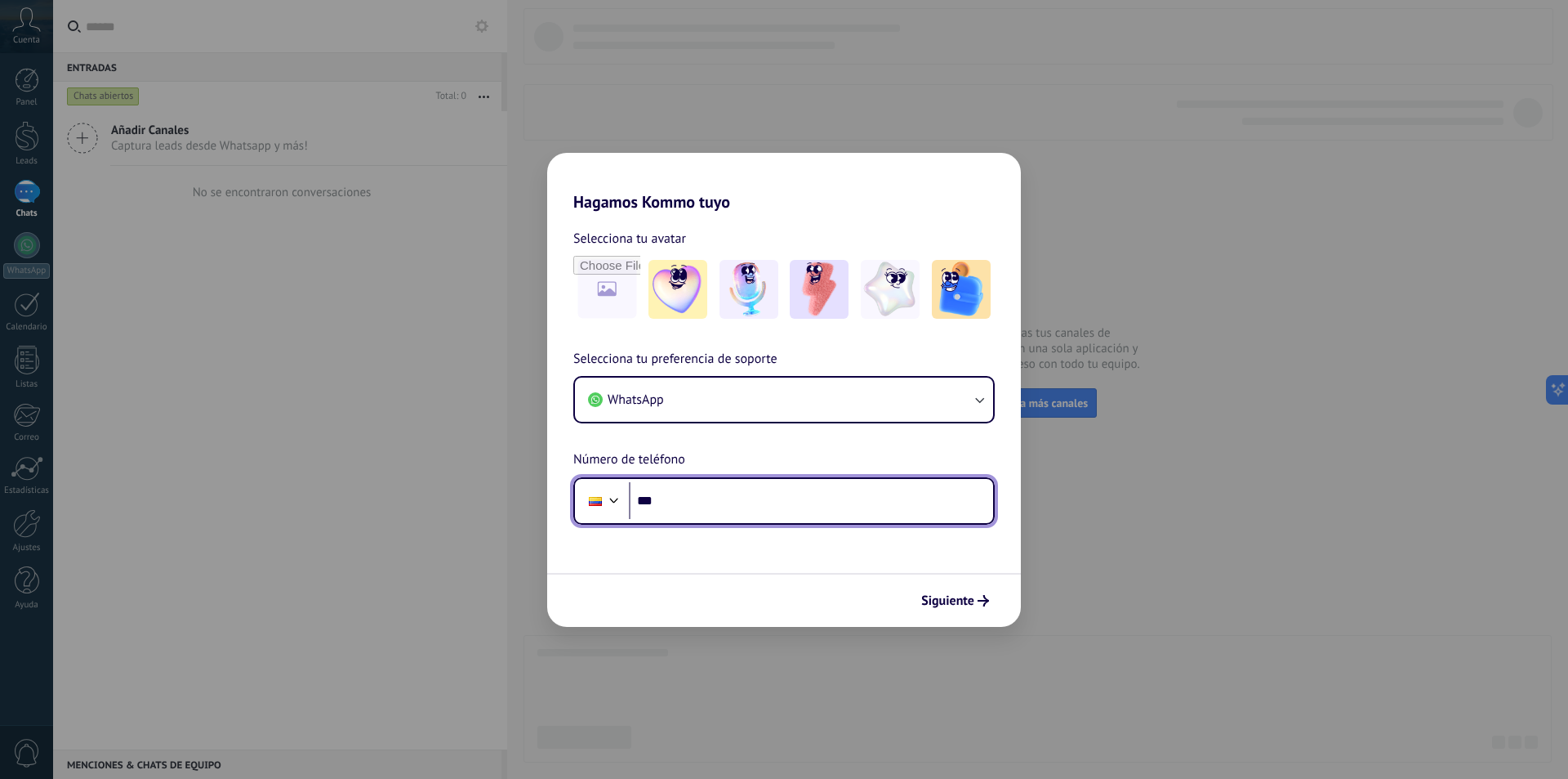
click at [709, 500] on input "***" at bounding box center [811, 501] width 364 height 38
type input "**********"
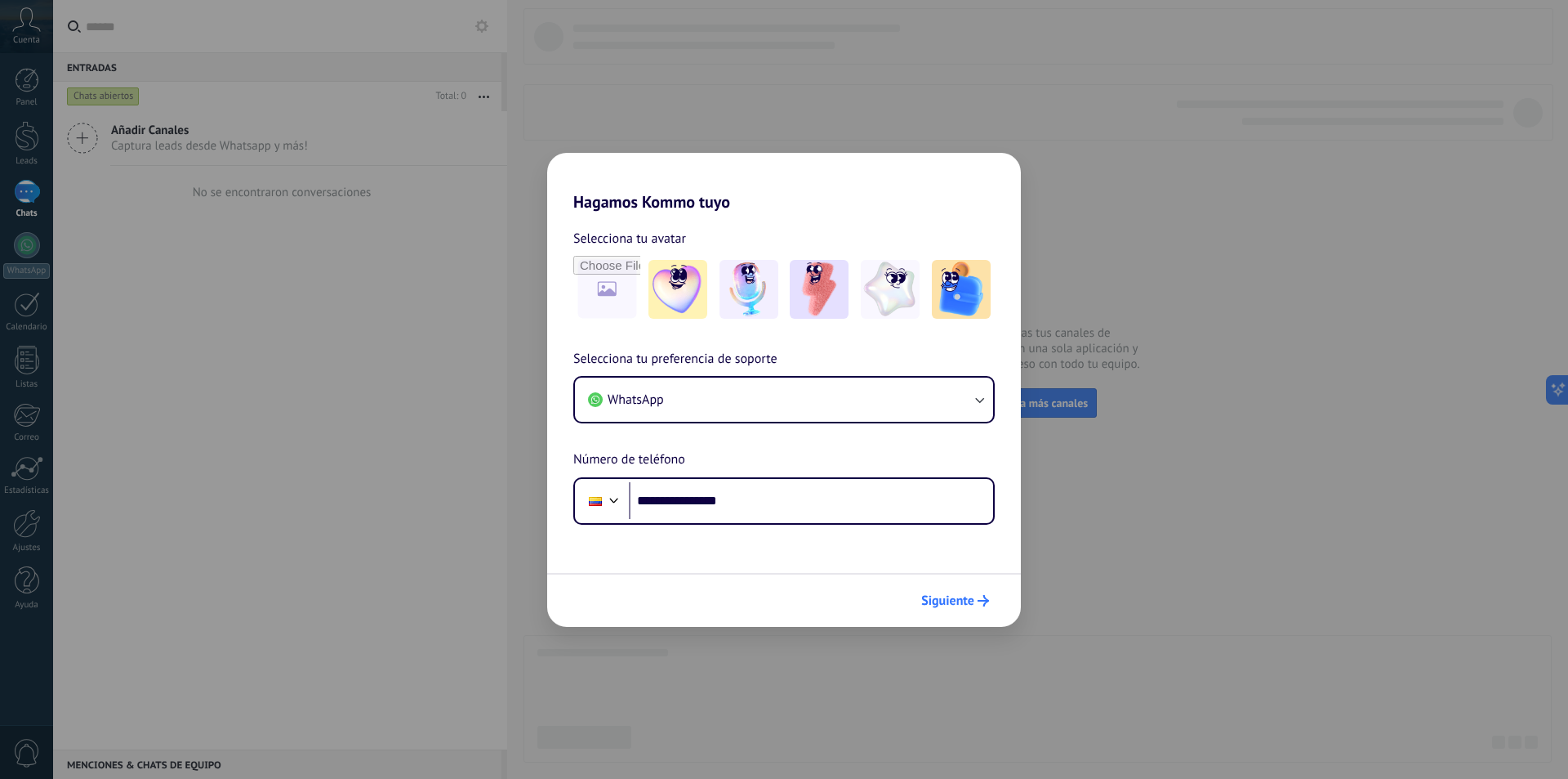
click at [968, 606] on span "Siguiente" at bounding box center [948, 600] width 53 height 12
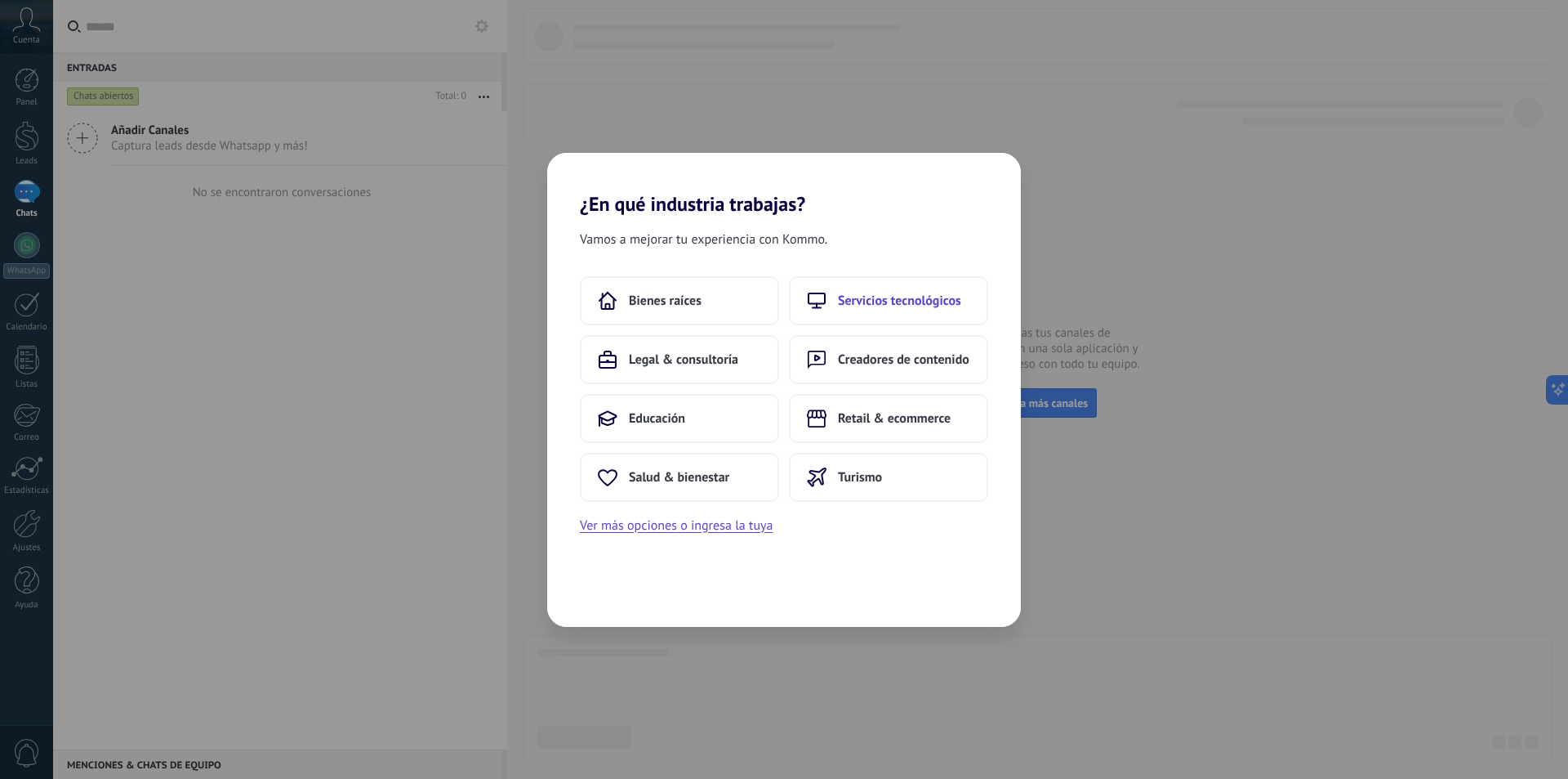
click at [888, 299] on span "Servicios tecnológicos" at bounding box center [899, 301] width 124 height 16
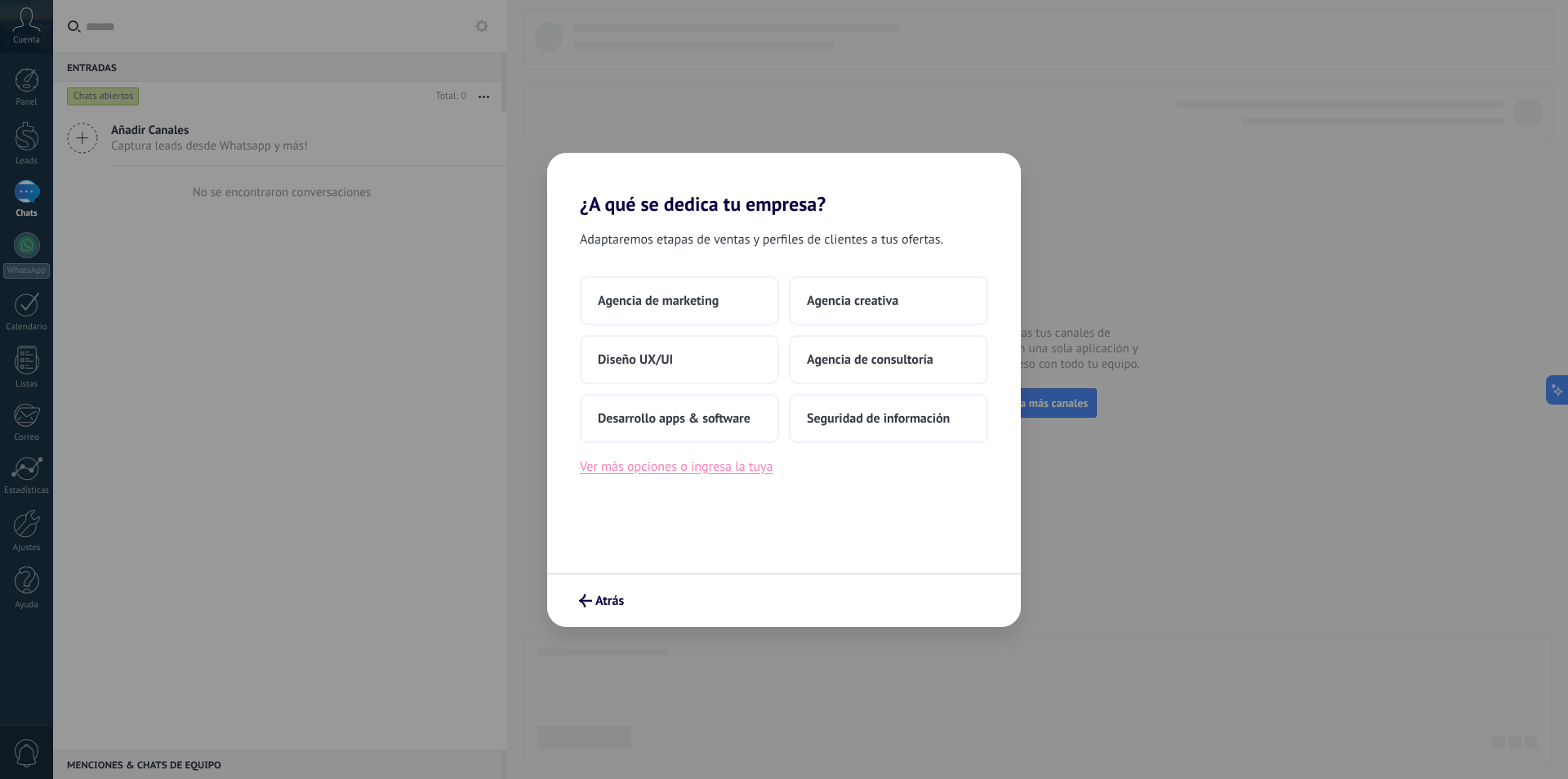
click at [669, 466] on button "Ver más opciones o ingresa la tuya" at bounding box center [676, 467] width 192 height 21
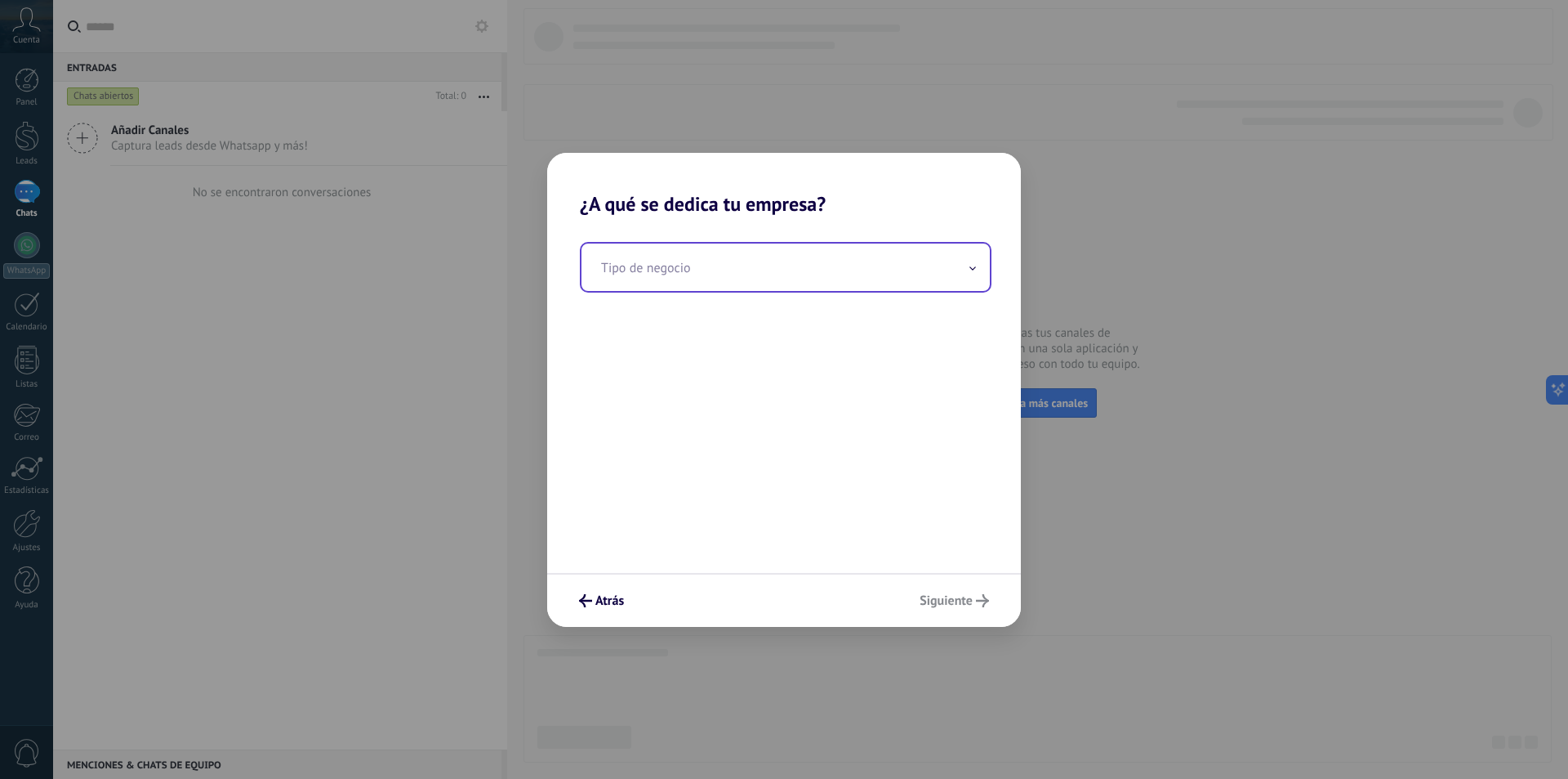
click at [846, 287] on input "text" at bounding box center [786, 267] width 408 height 47
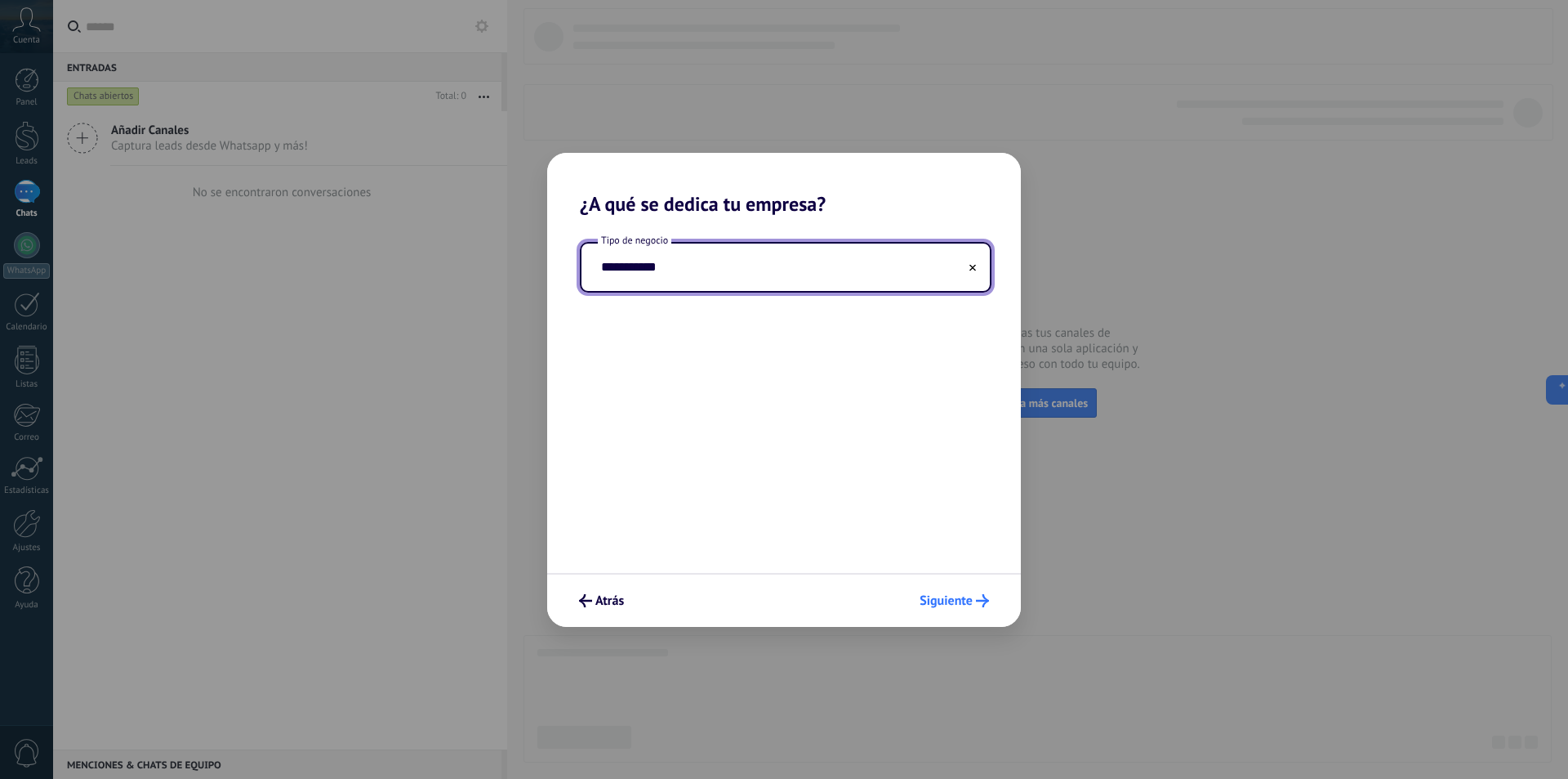
type input "**********"
click at [959, 605] on span "Siguiente" at bounding box center [946, 600] width 53 height 12
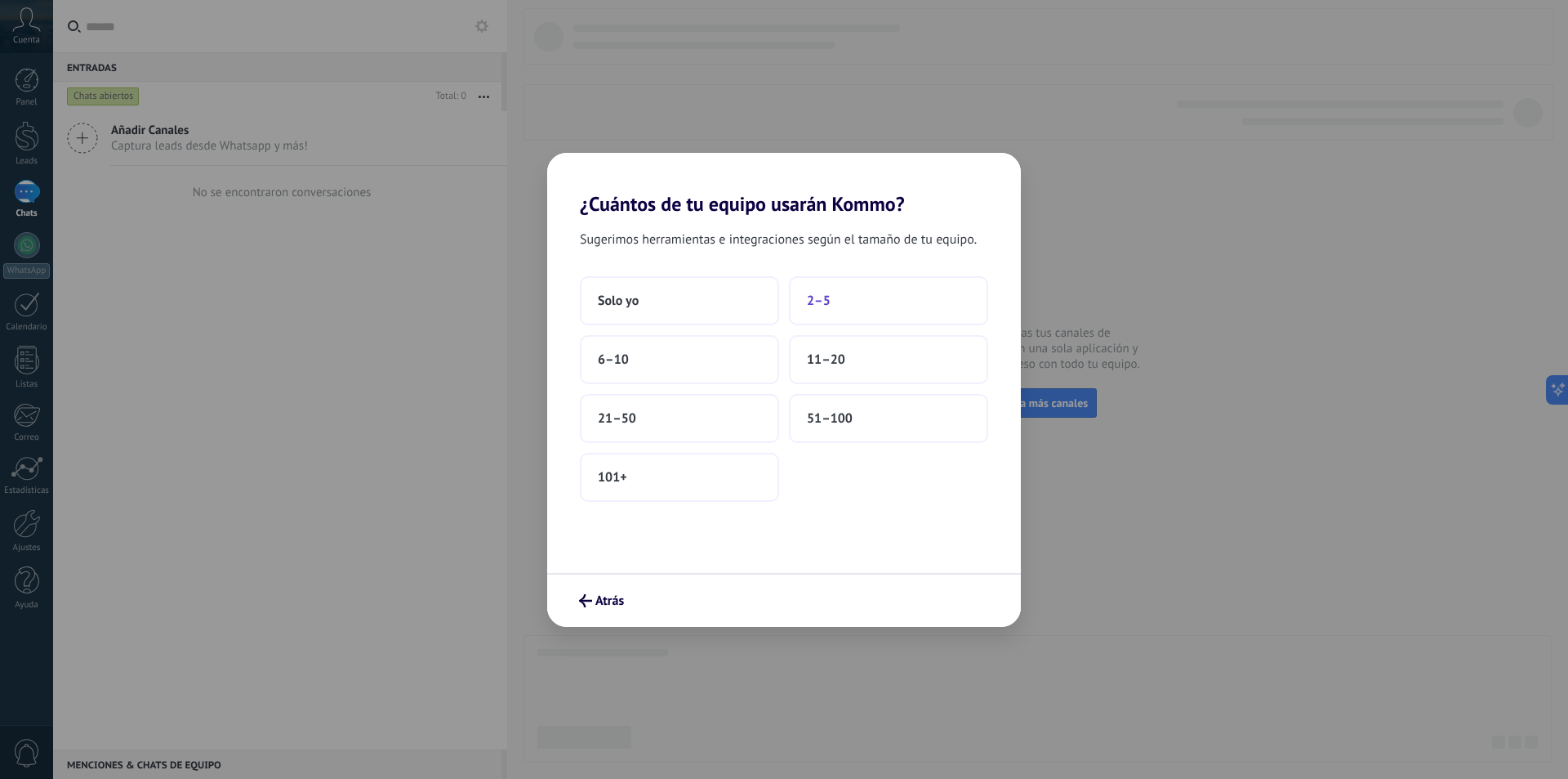
click at [814, 303] on span "2–5" at bounding box center [819, 301] width 23 height 16
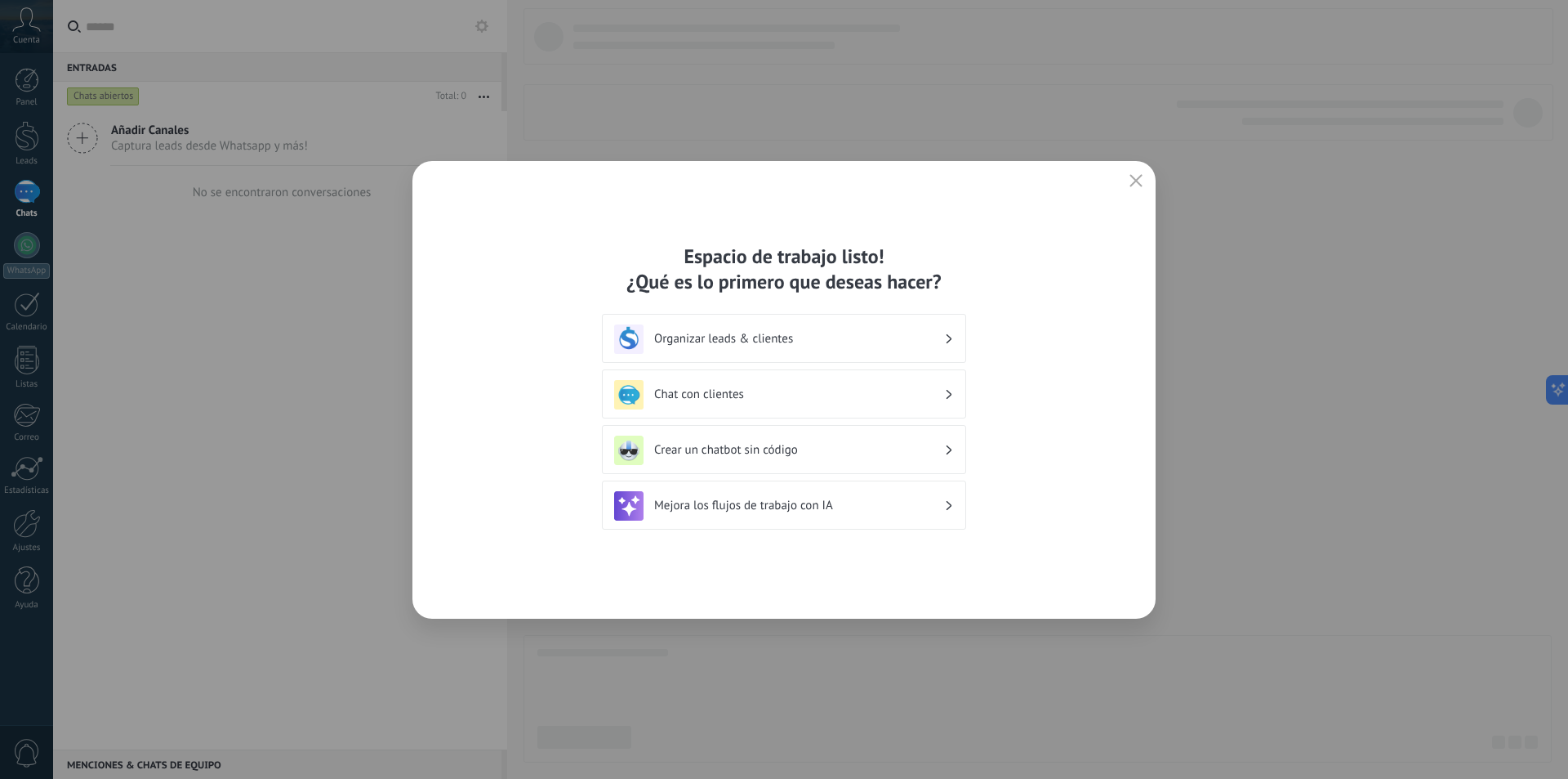
click at [765, 397] on h3 "Chat con clientes" at bounding box center [799, 394] width 290 height 15
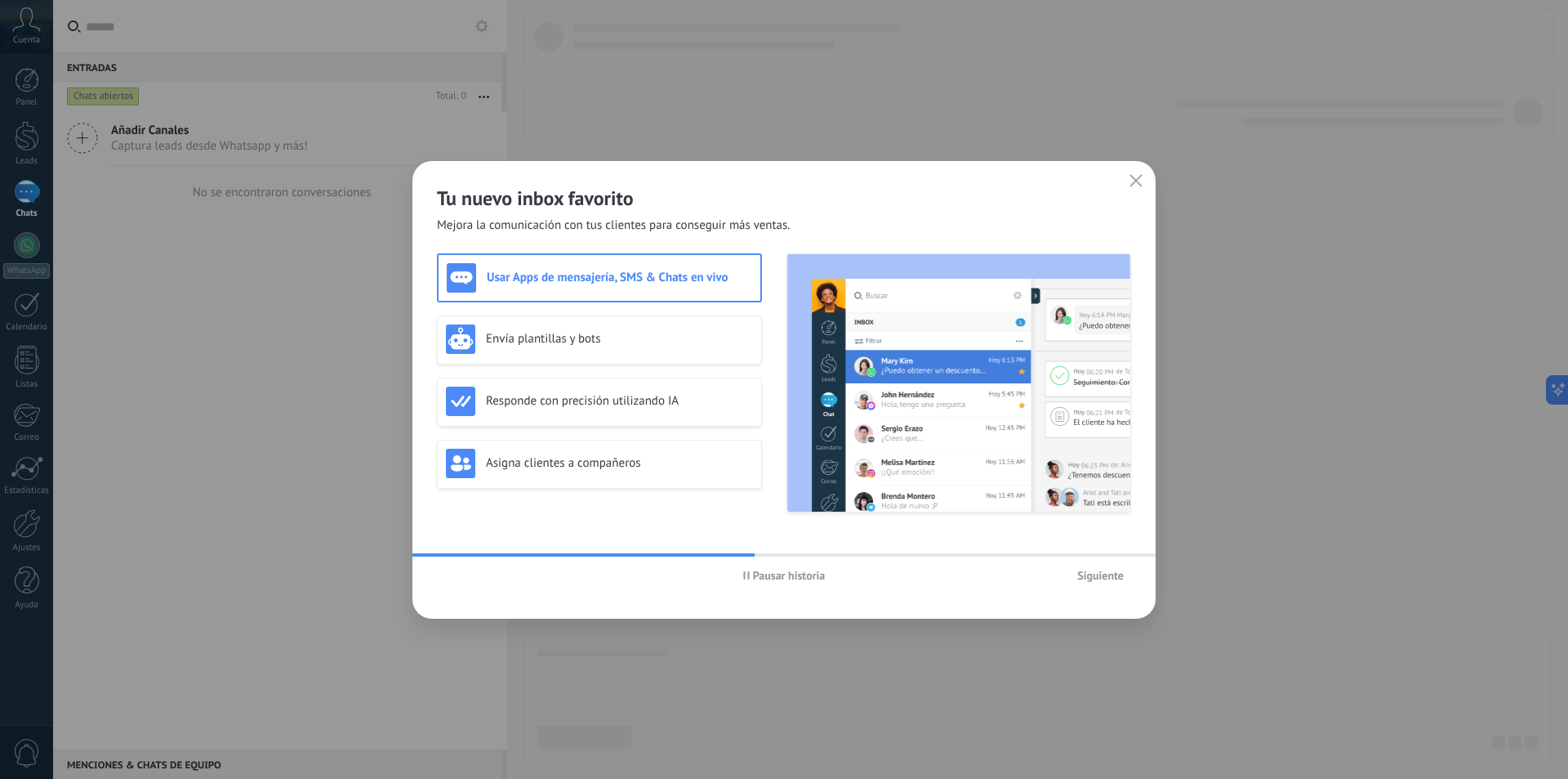
click at [1112, 574] on span "Siguiente" at bounding box center [1101, 575] width 47 height 12
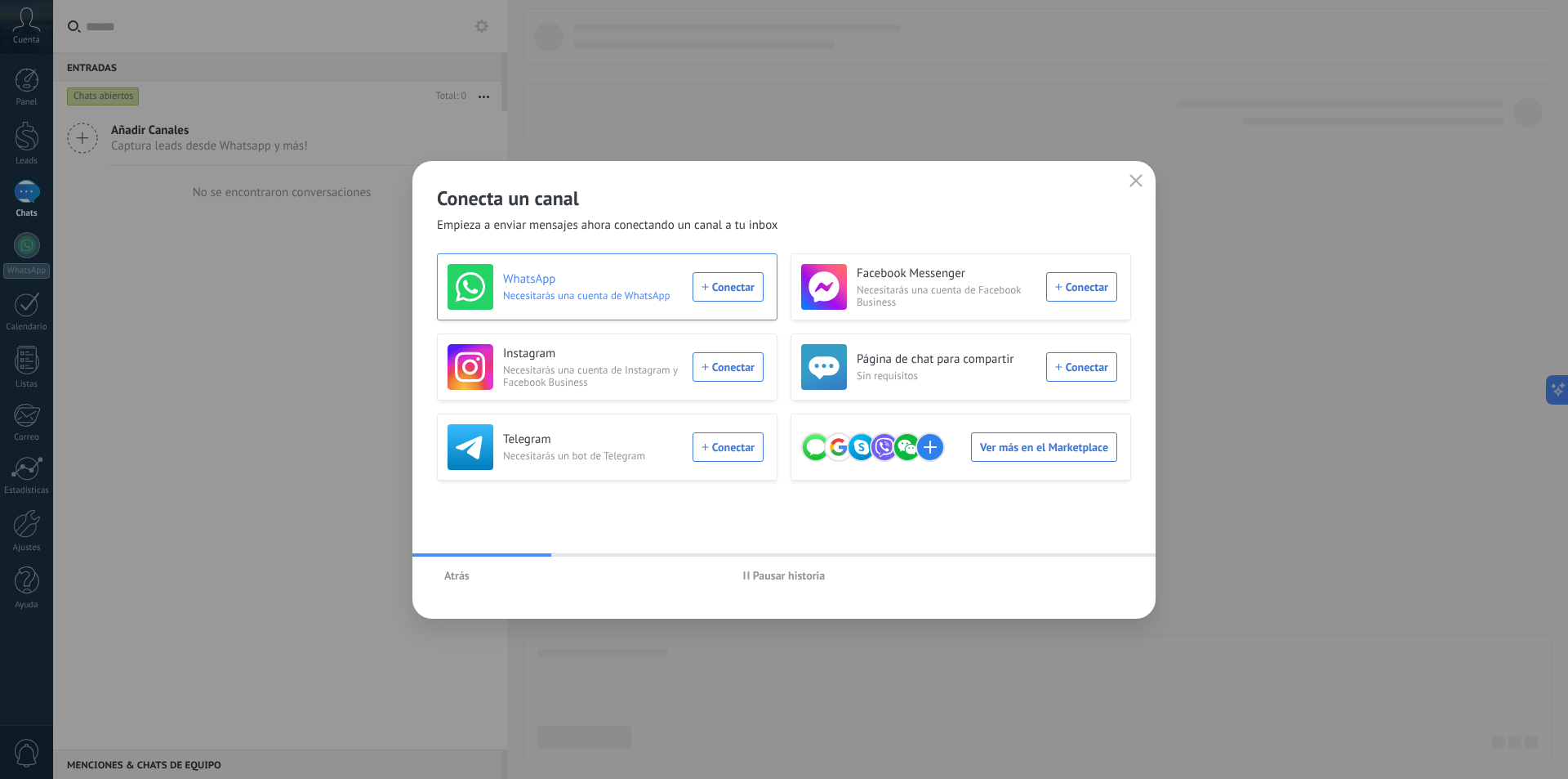
click at [725, 286] on div "WhatsApp Necesitarás una cuenta de WhatsApp Conectar" at bounding box center [605, 287] width 316 height 46
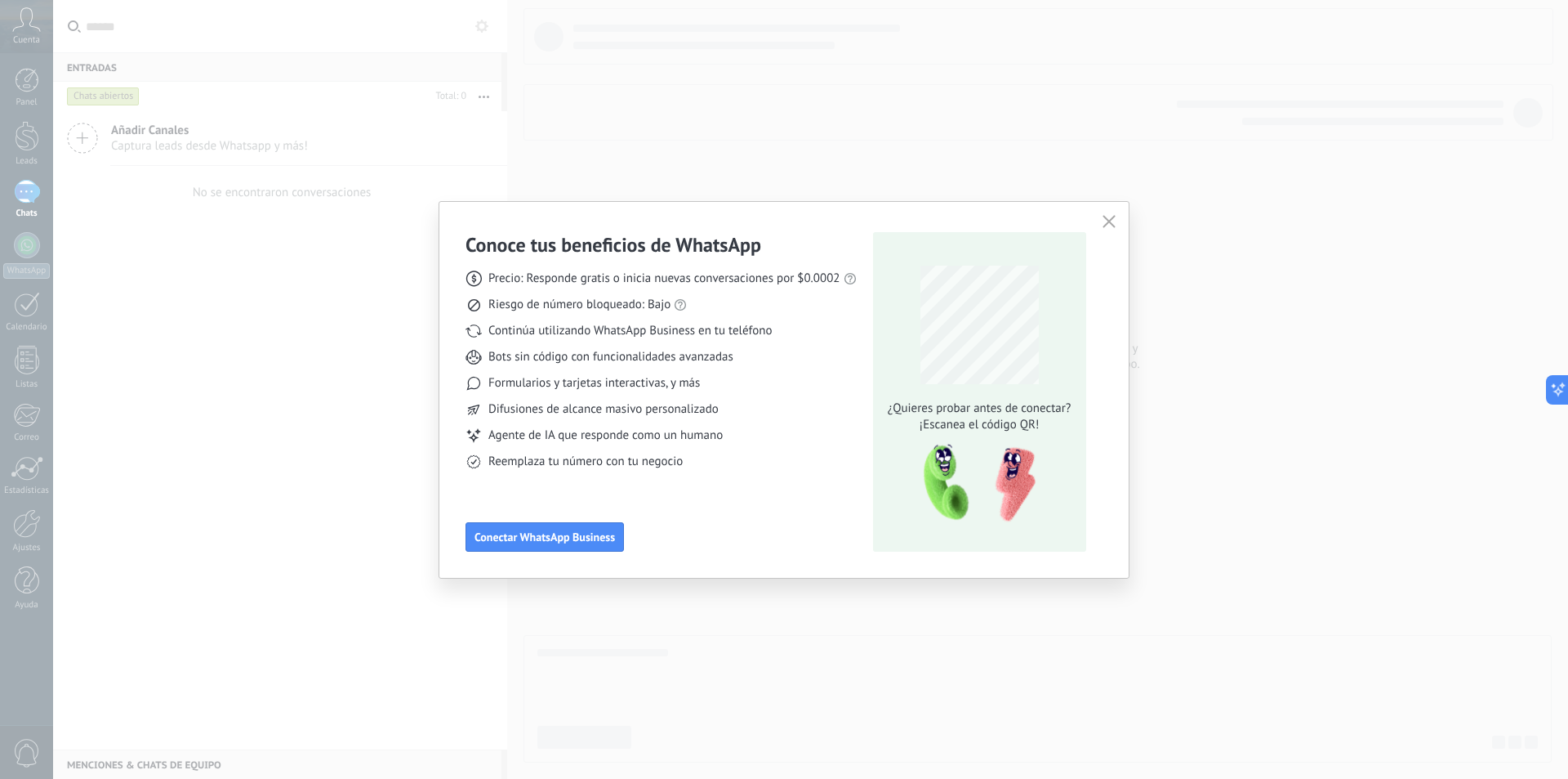
drag, startPoint x: 583, startPoint y: 543, endPoint x: 773, endPoint y: 454, distance: 209.8
click at [773, 454] on div "Conoce tus beneficios de WhatsApp Precio: Responde gratis o inicia nuevas conve…" at bounding box center [660, 391] width 391 height 320
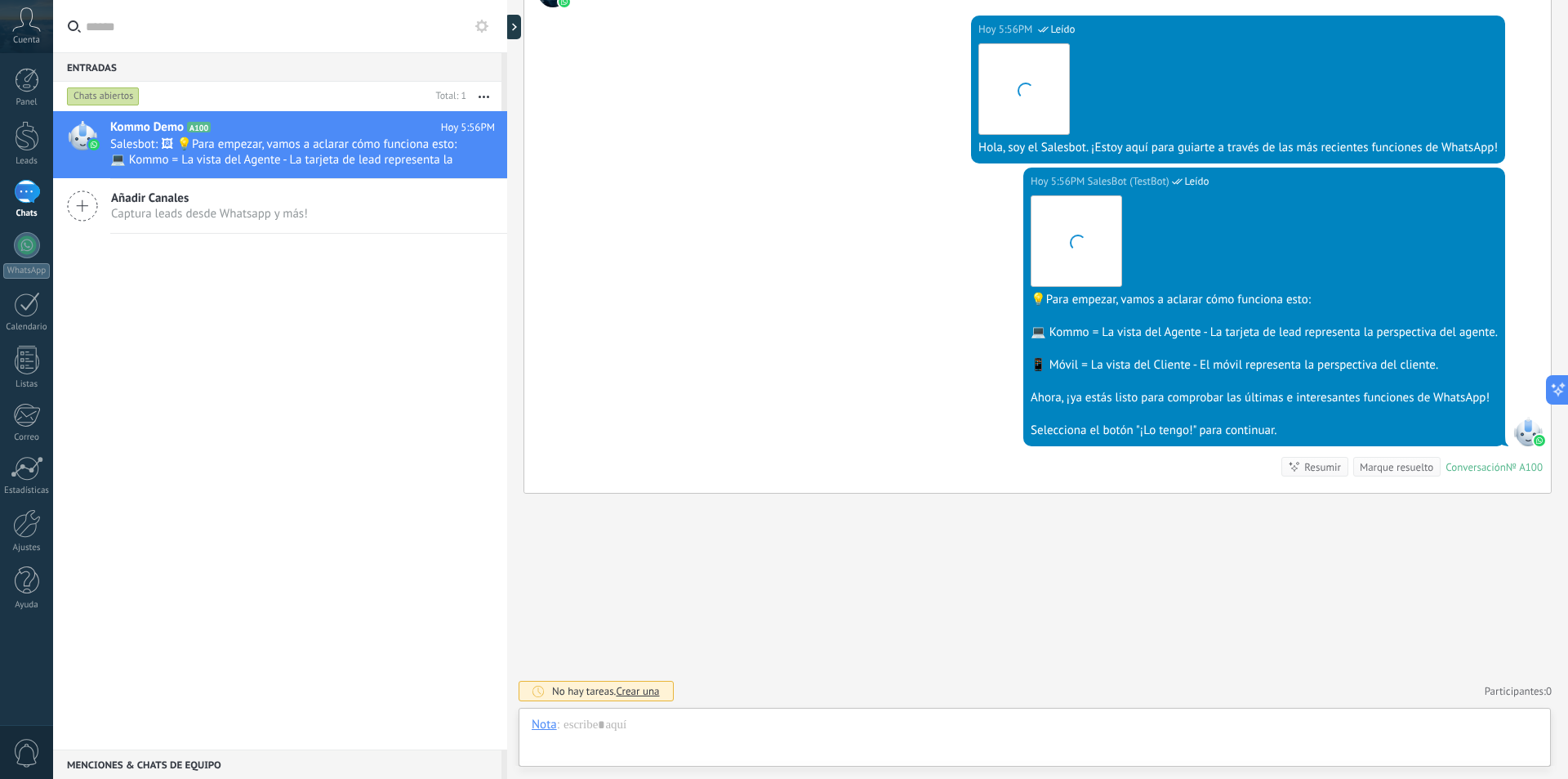
scroll to position [24, 0]
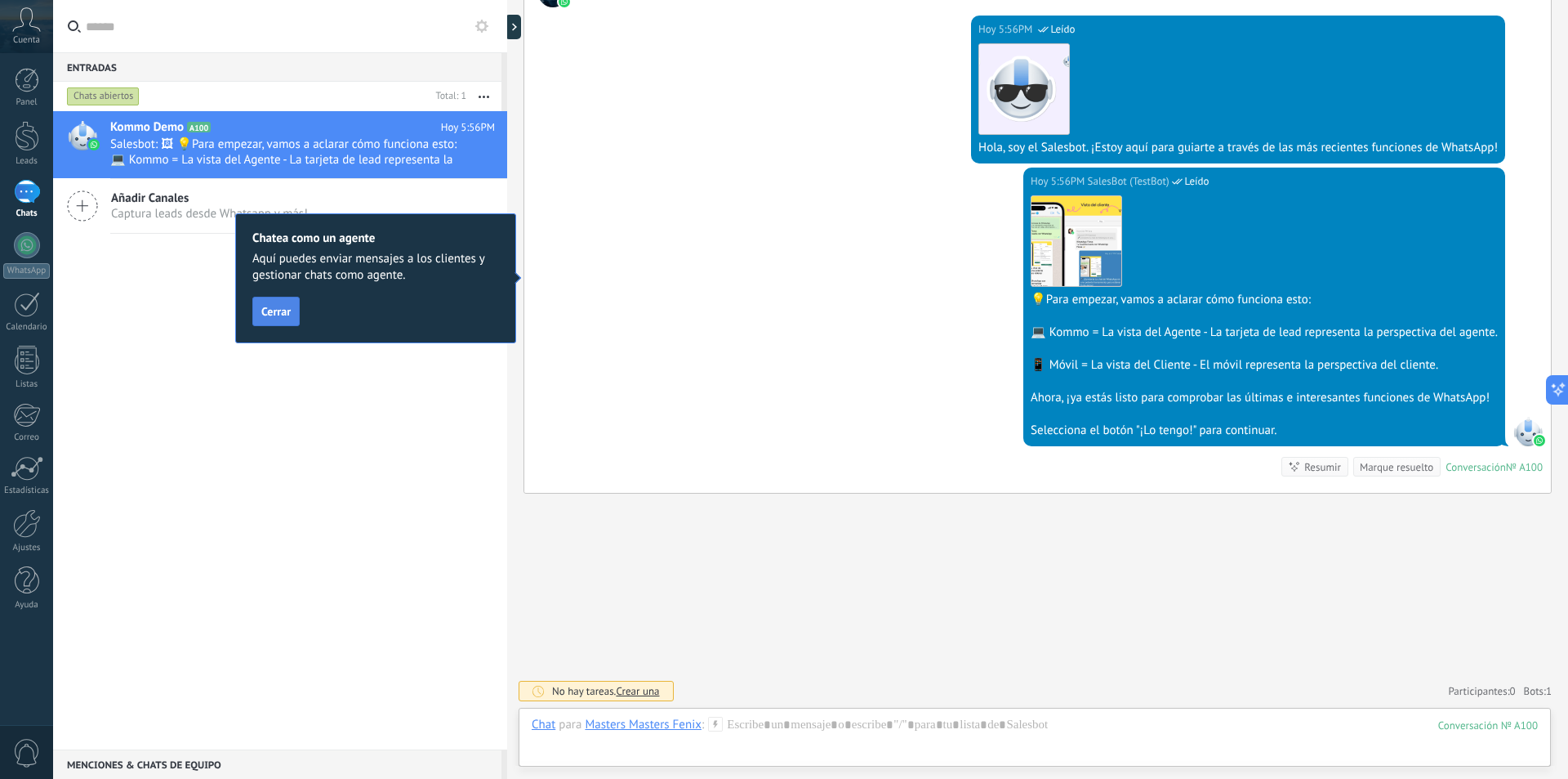
click at [280, 313] on span "Cerrar" at bounding box center [276, 311] width 30 height 12
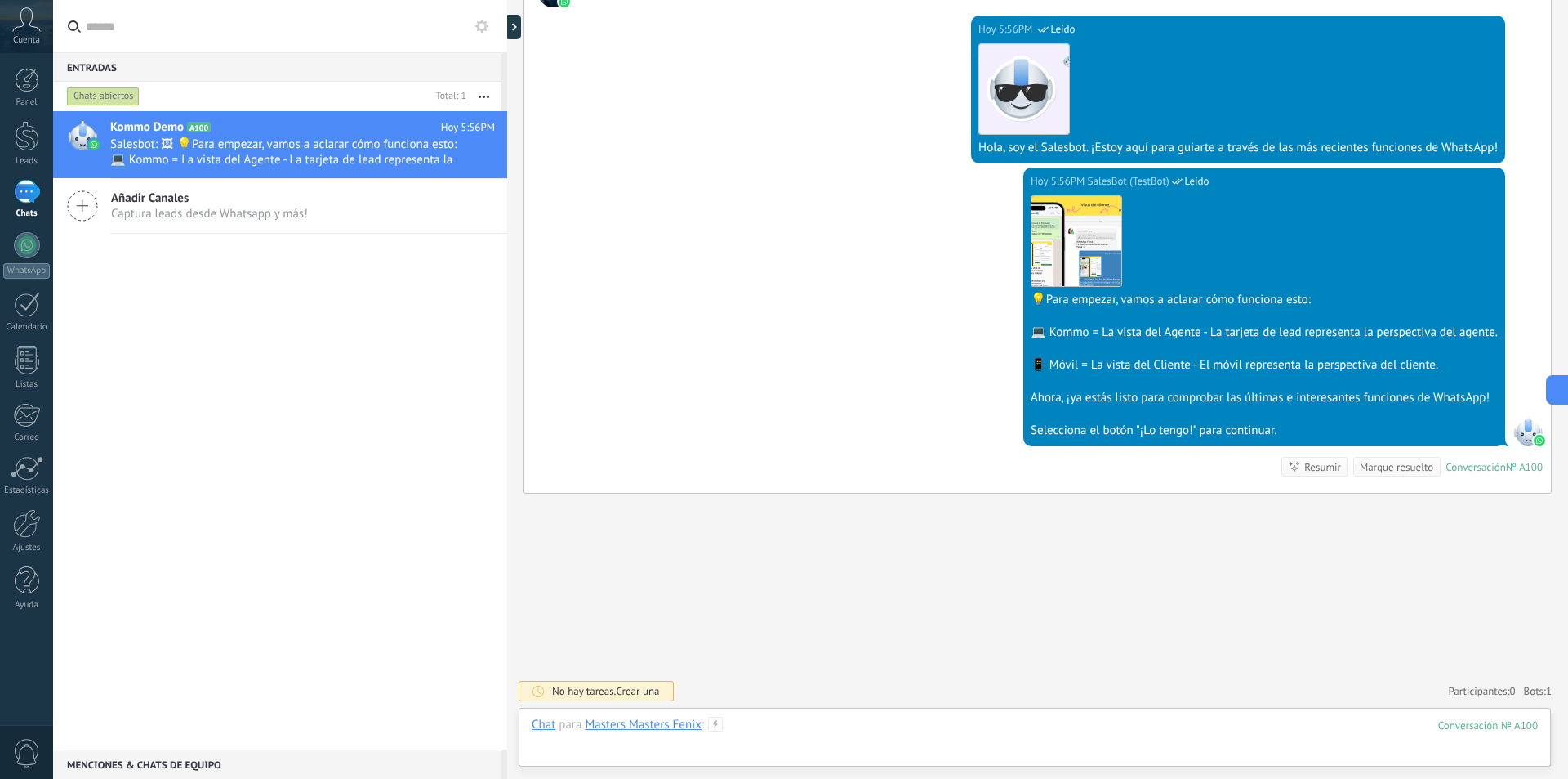
click at [789, 735] on div at bounding box center [1035, 740] width 1006 height 49
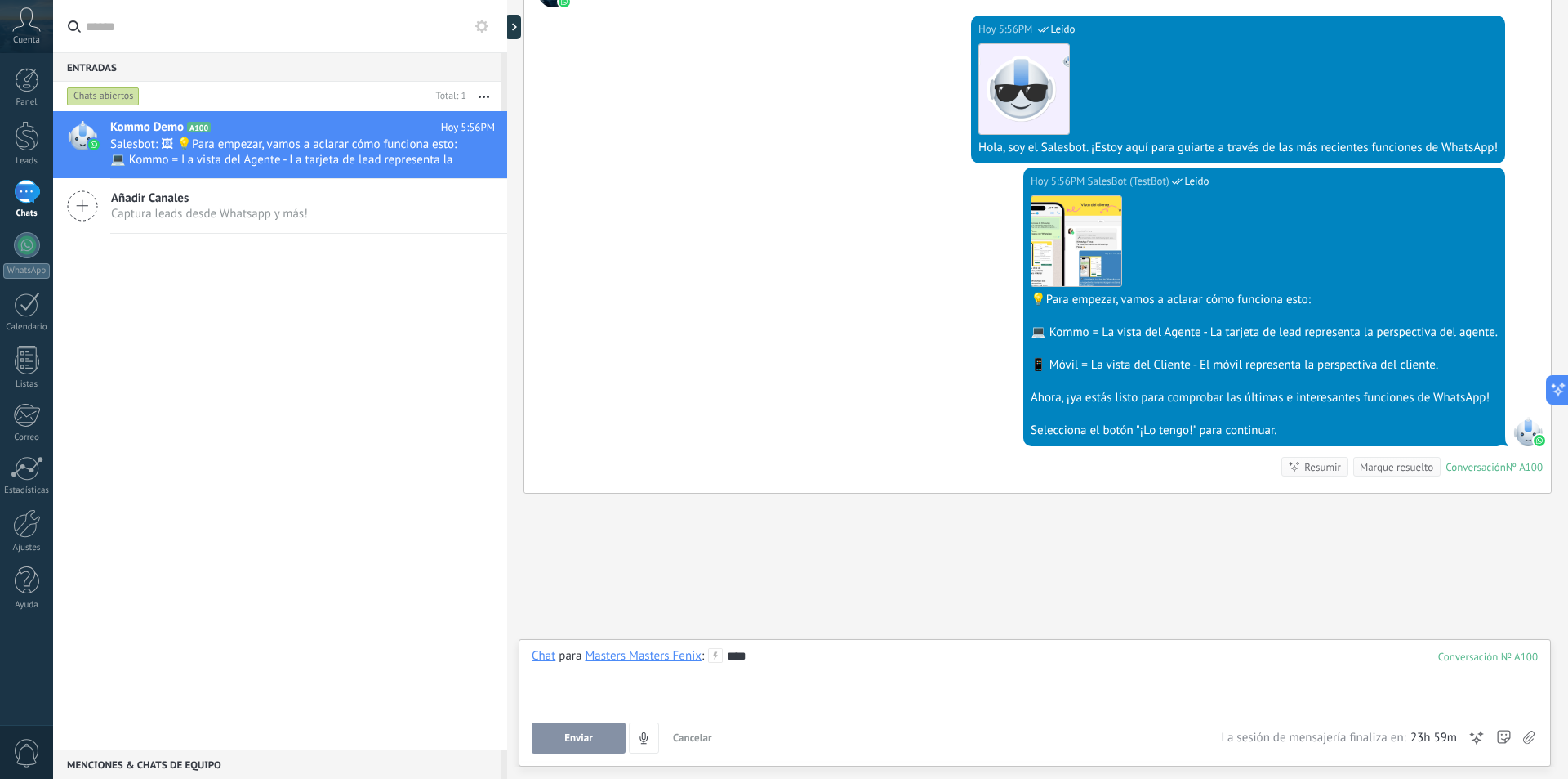
click at [582, 731] on button "Enviar" at bounding box center [578, 738] width 94 height 31
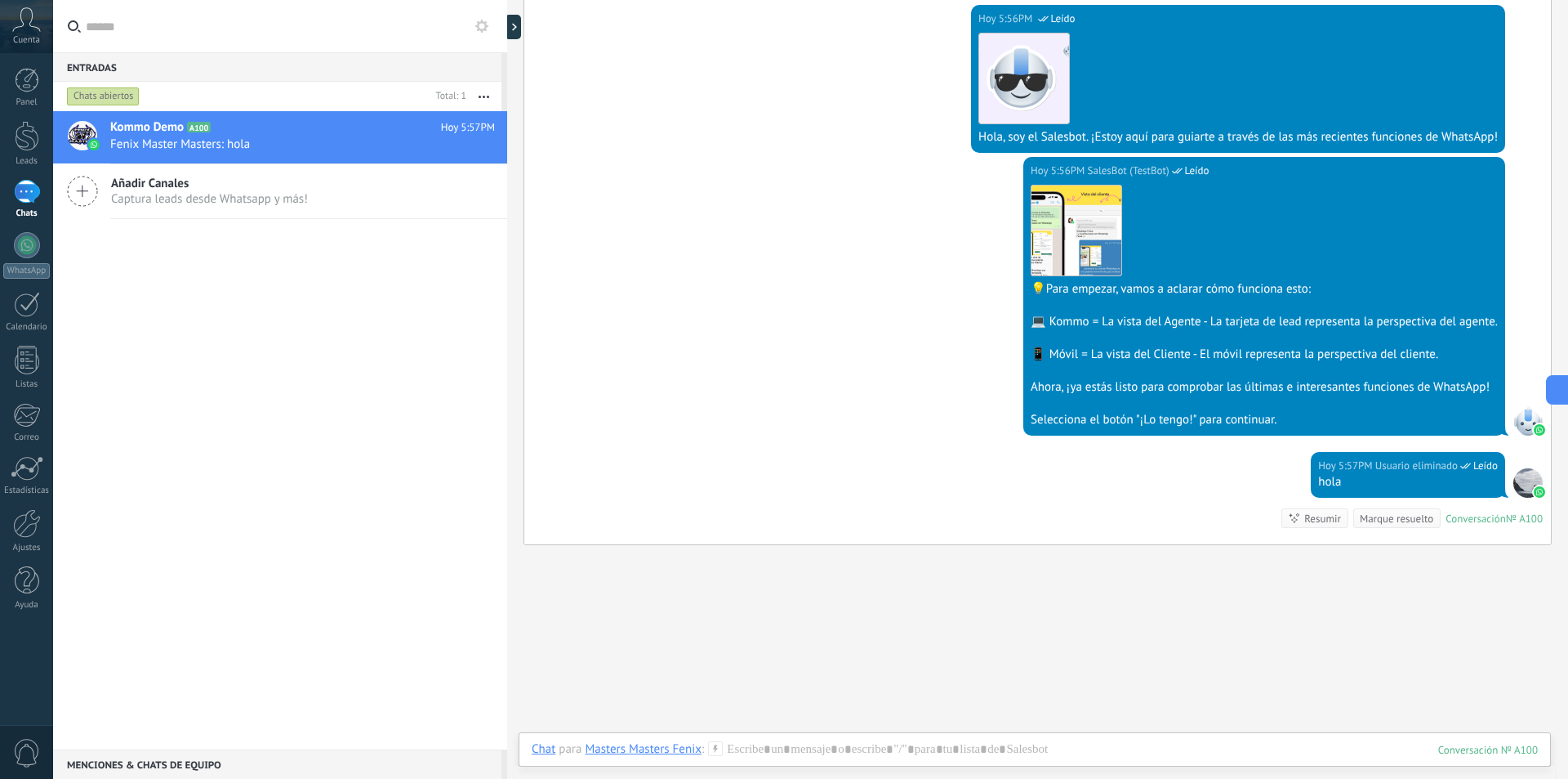
scroll to position [366, 0]
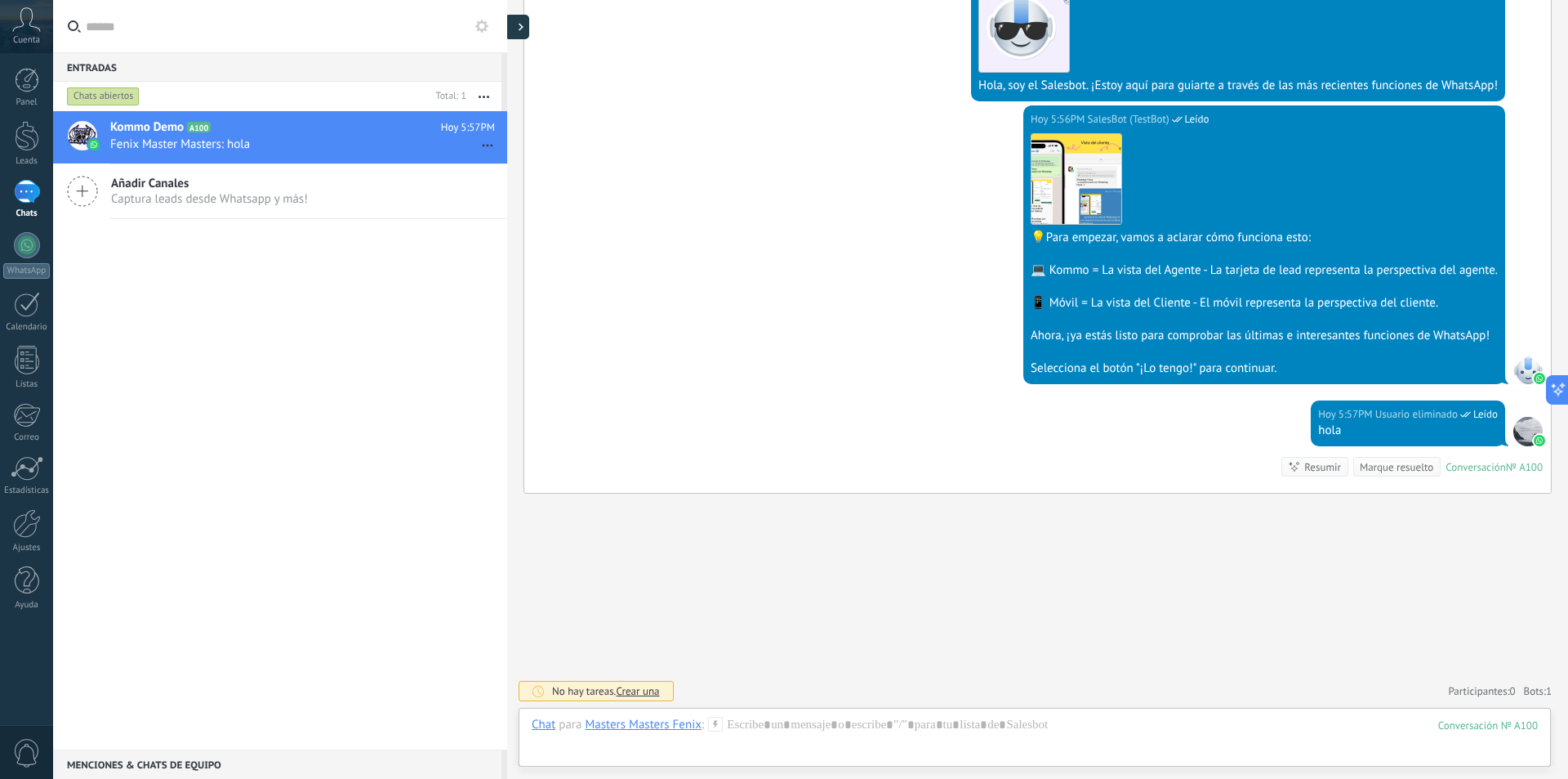
click at [519, 35] on div at bounding box center [516, 26] width 24 height 24
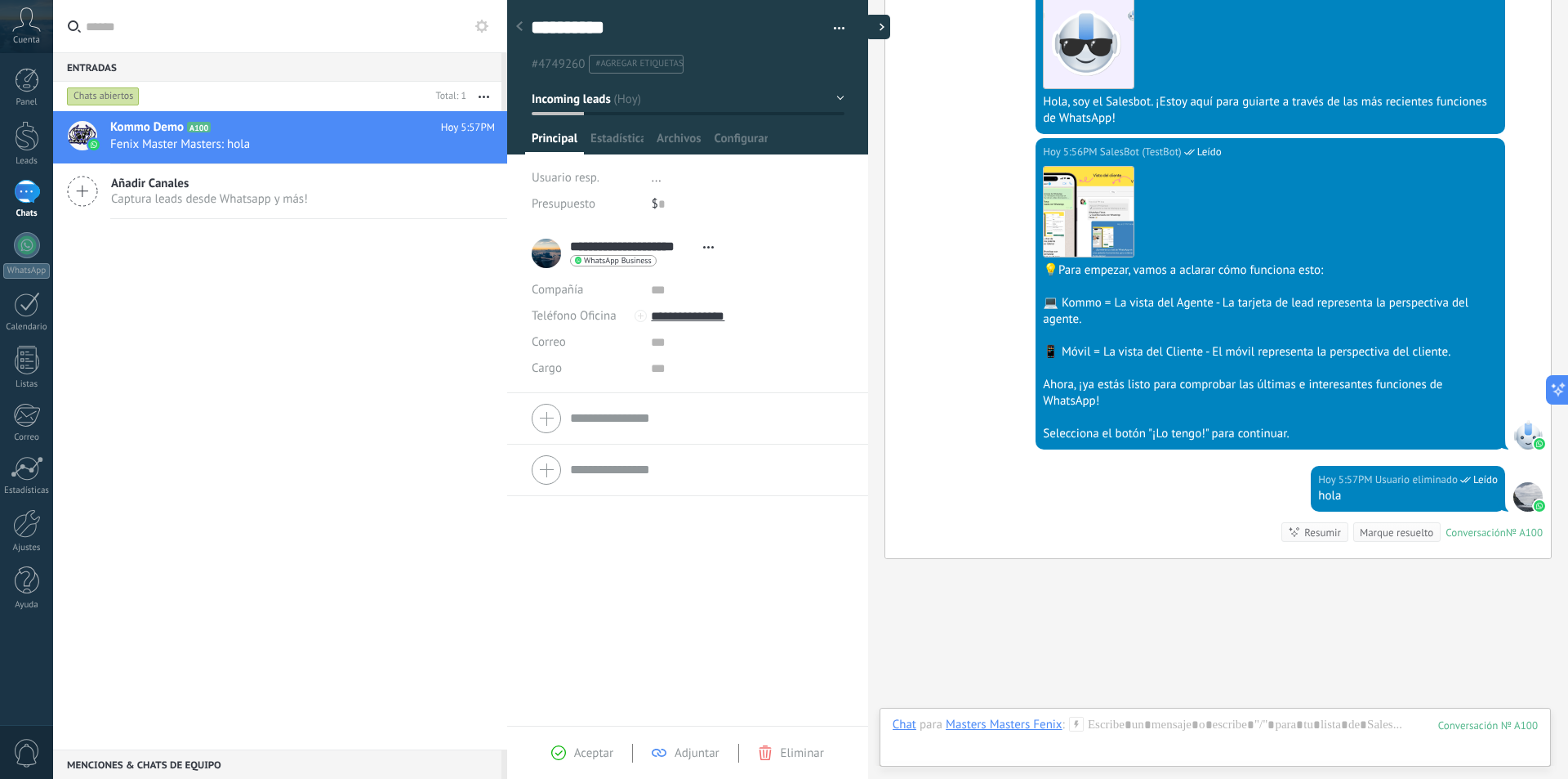
type textarea "**********"
click at [969, 381] on div "[DATE] 5:56PM SalesBot (TestBot) Leído Descargar 💡Para empezar, vamos a aclarar…" at bounding box center [1218, 302] width 666 height 328
click at [22, 249] on div at bounding box center [27, 244] width 26 height 26
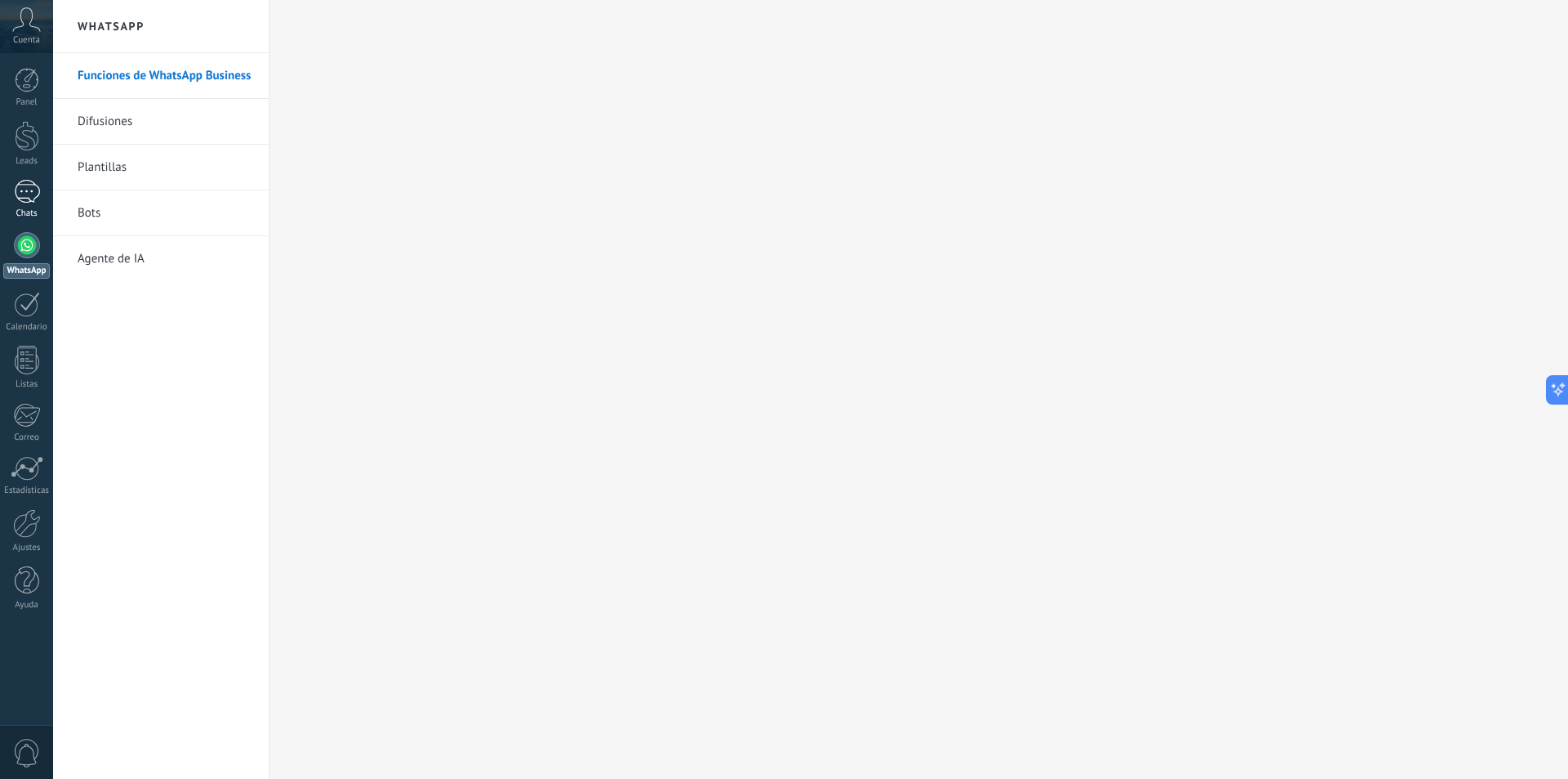
click at [27, 185] on div "1" at bounding box center [27, 192] width 26 height 23
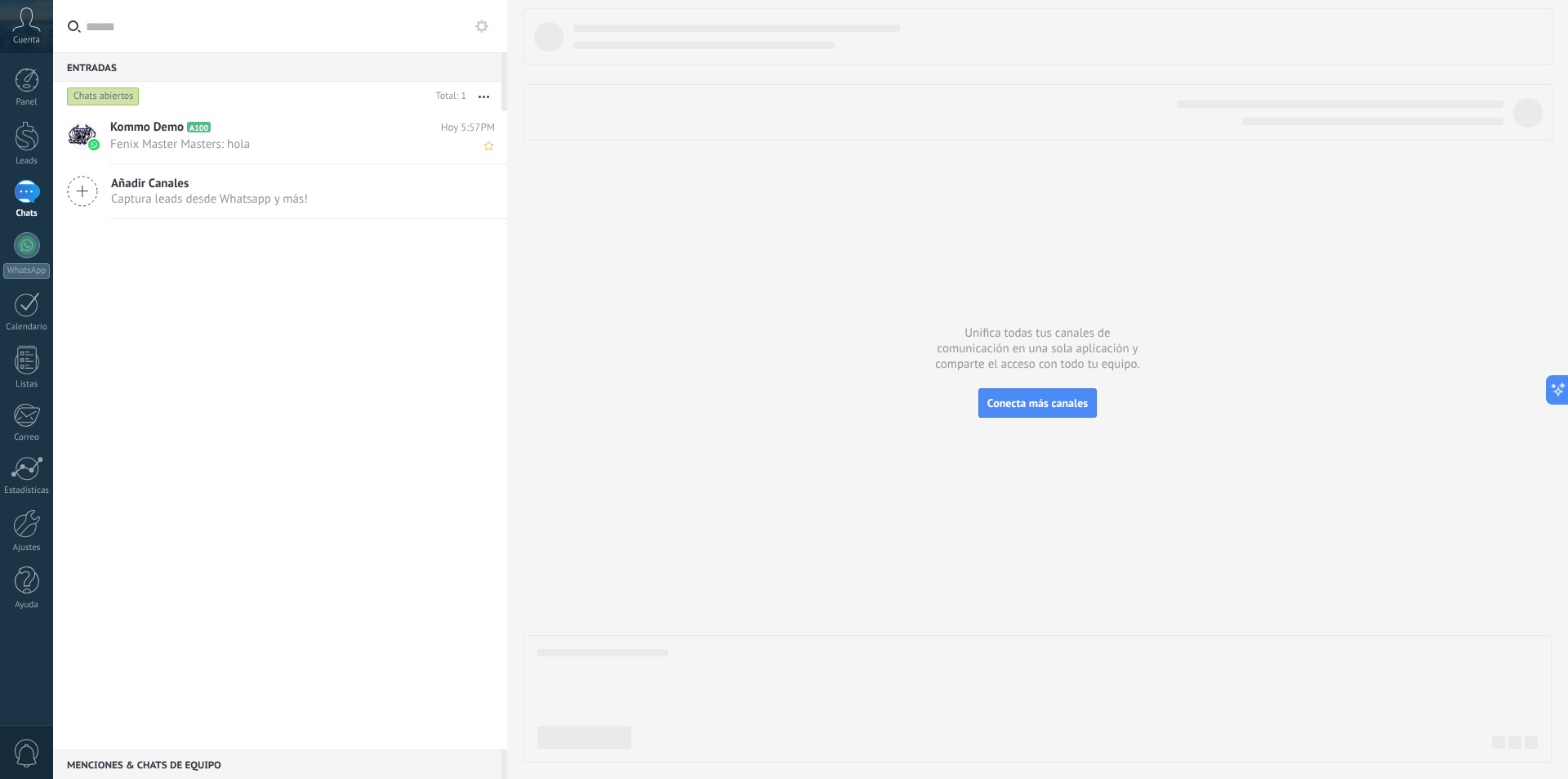
drag, startPoint x: 1062, startPoint y: 412, endPoint x: 233, endPoint y: 156, distance: 867.6
click at [233, 160] on div "Entradas 0 Chats abiertos Total: 1 Silenciar Acciones múltiples Ordenar Más rec…" at bounding box center [810, 390] width 1515 height 779
click at [240, 200] on span "Captura leads desde Whatsapp y más!" at bounding box center [209, 199] width 197 height 15
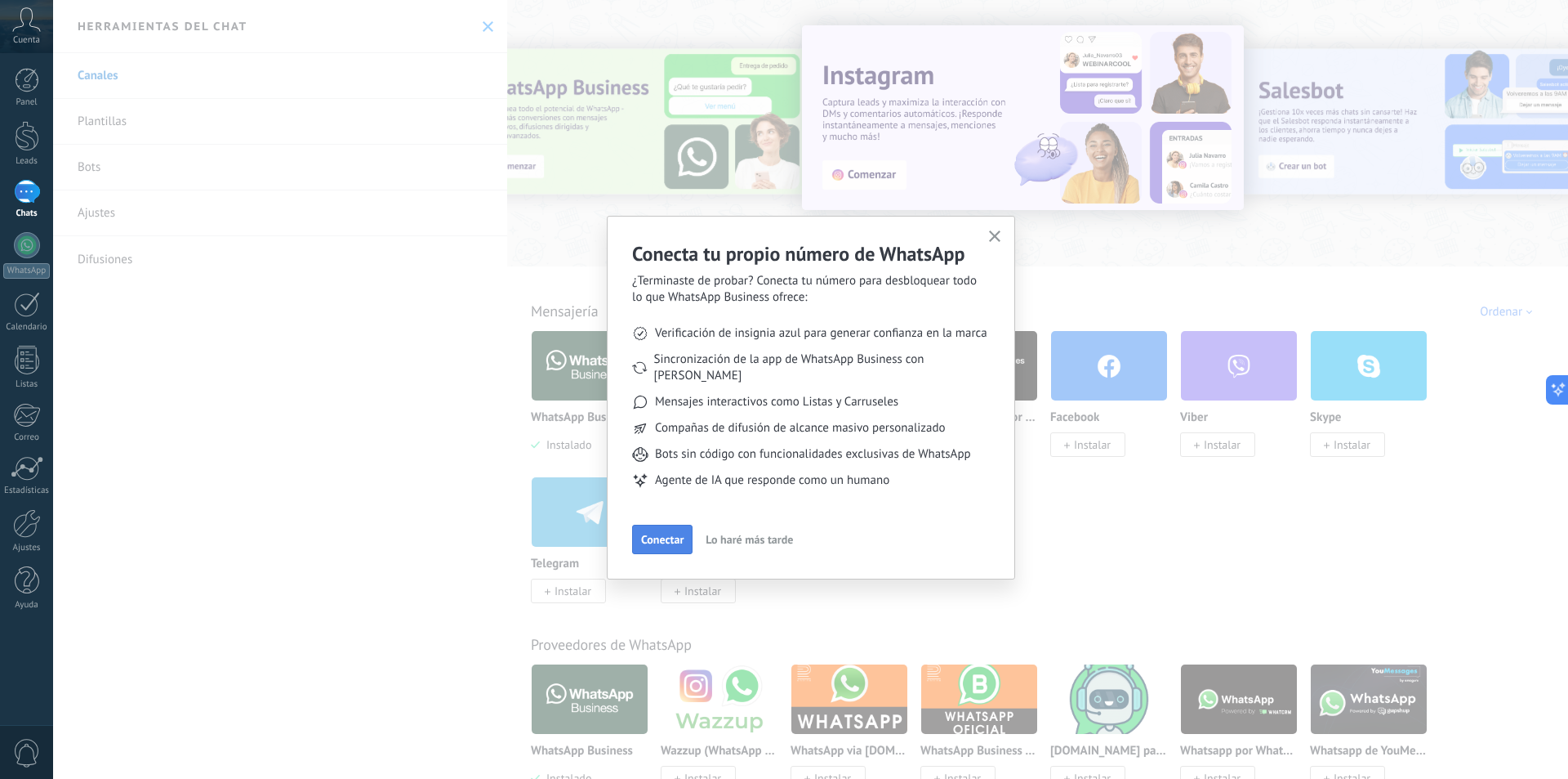
click at [667, 532] on button "Conectar" at bounding box center [662, 539] width 61 height 30
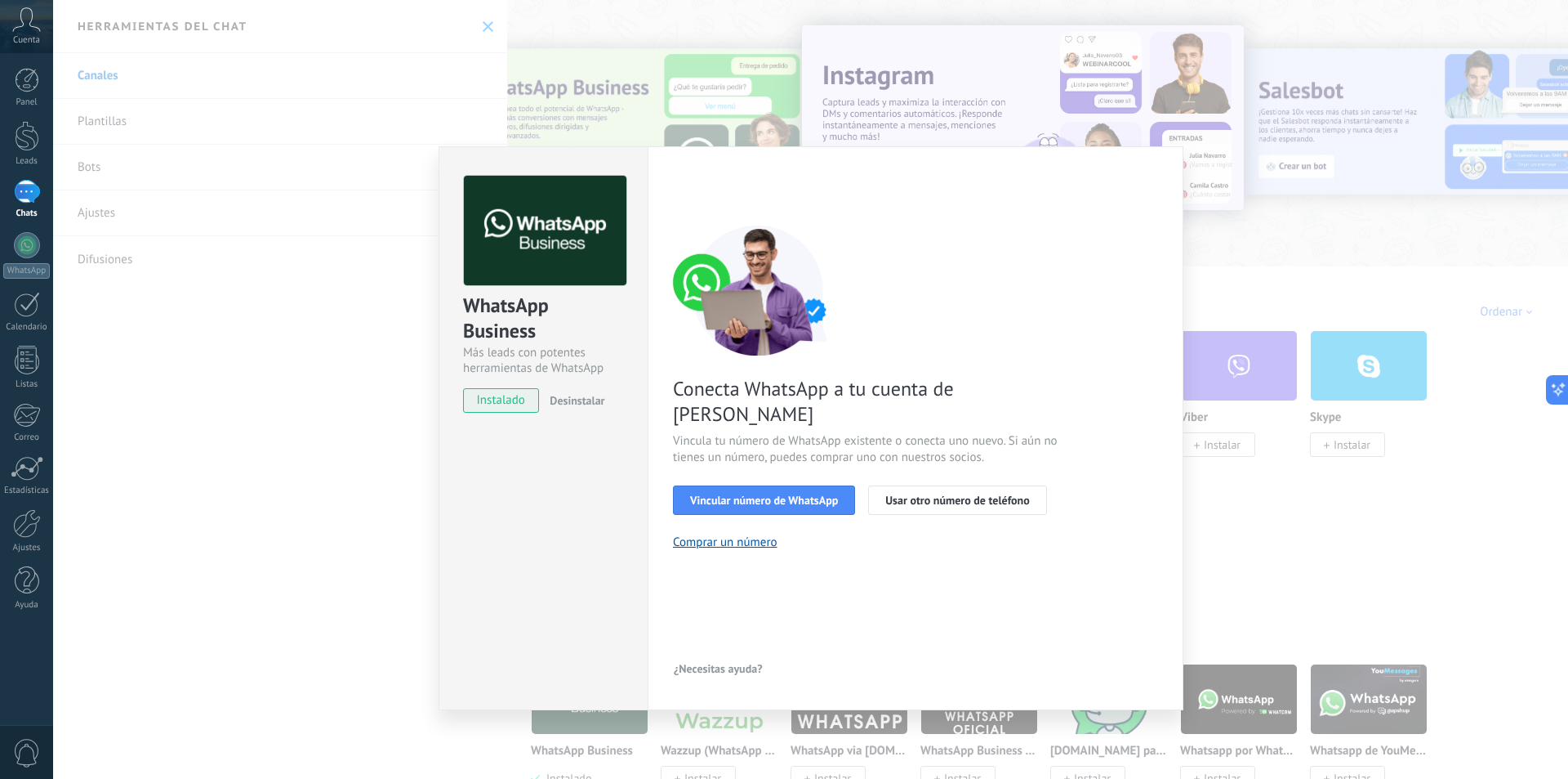
click at [964, 517] on div "Conecta WhatsApp a tu cuenta de Kommo Vincula tu número de WhatsApp existente o…" at bounding box center [916, 387] width 485 height 325
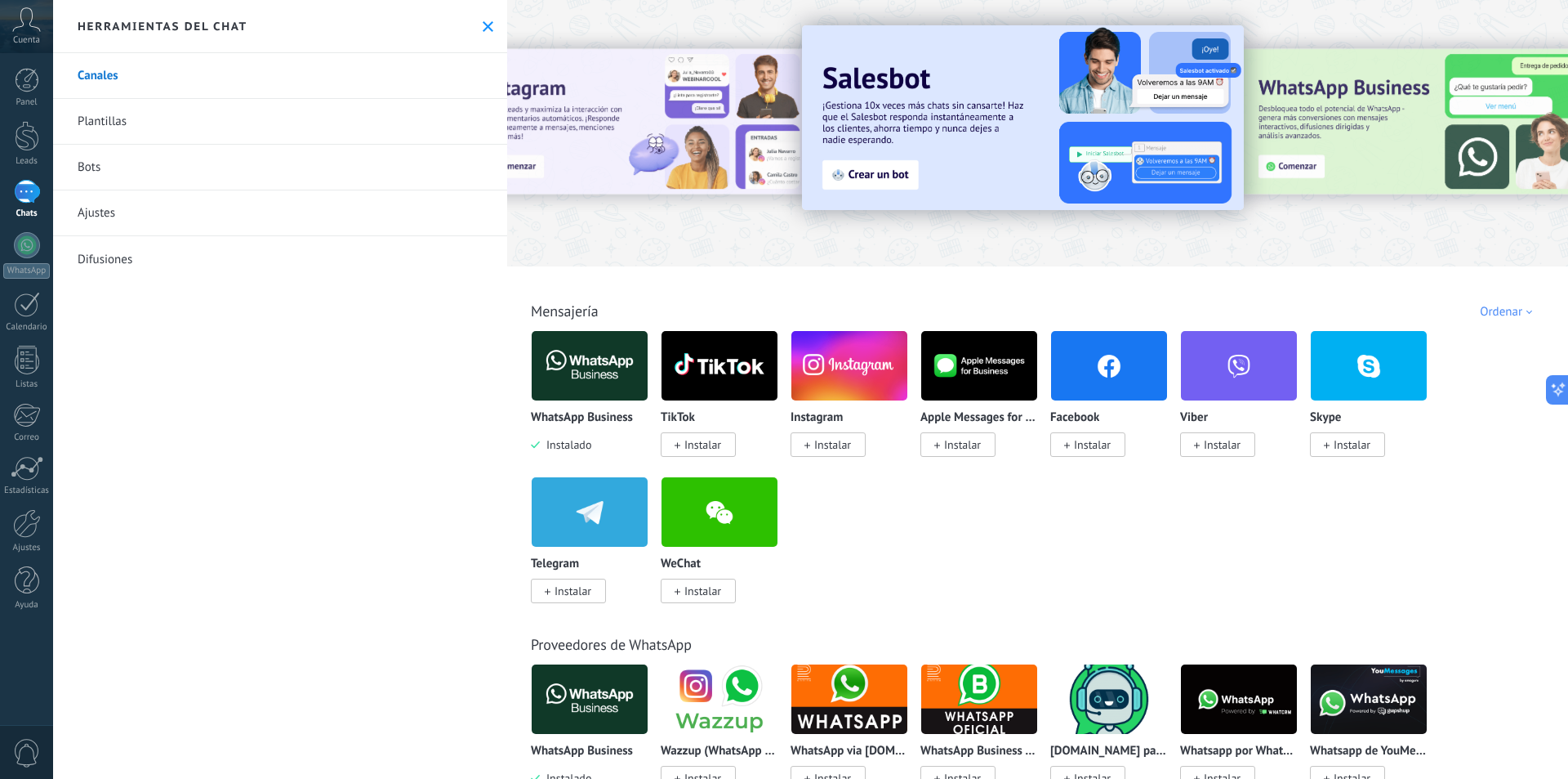
click at [23, 32] on div "Cuenta" at bounding box center [26, 26] width 53 height 53
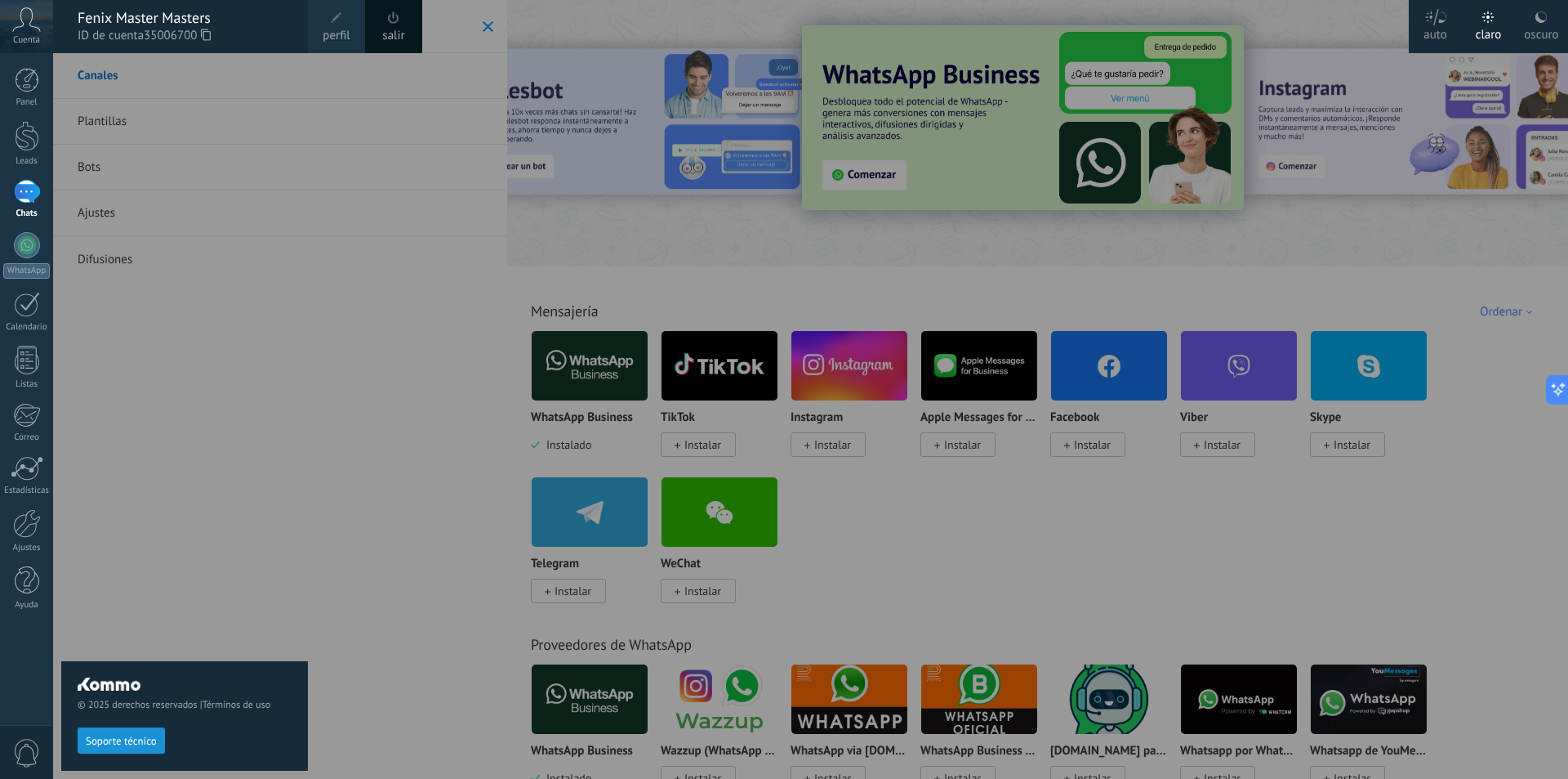
click at [396, 25] on span at bounding box center [394, 18] width 18 height 18
